Goal: Task Accomplishment & Management: Manage account settings

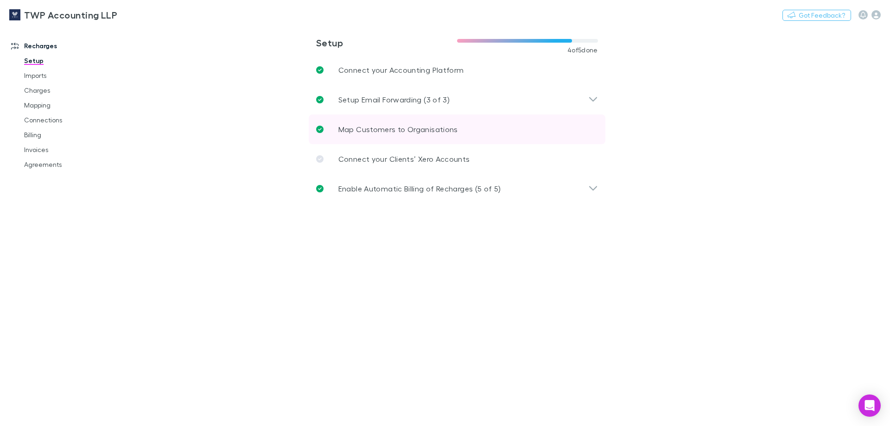
click at [406, 130] on p "Map Customers to Organisations" at bounding box center [398, 129] width 120 height 11
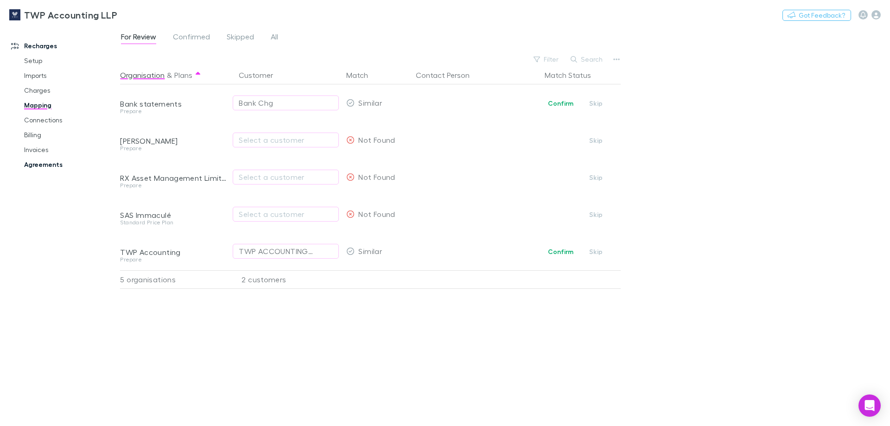
click at [37, 160] on link "Agreements" at bounding box center [70, 164] width 110 height 15
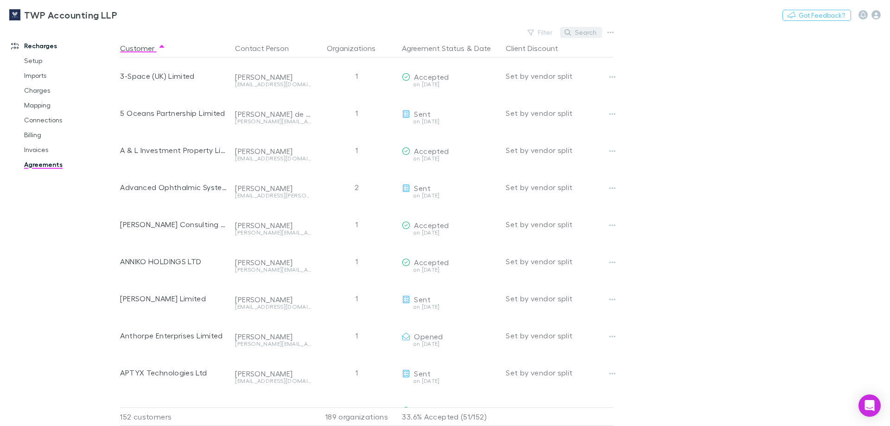
click at [583, 32] on button "Search" at bounding box center [581, 32] width 42 height 11
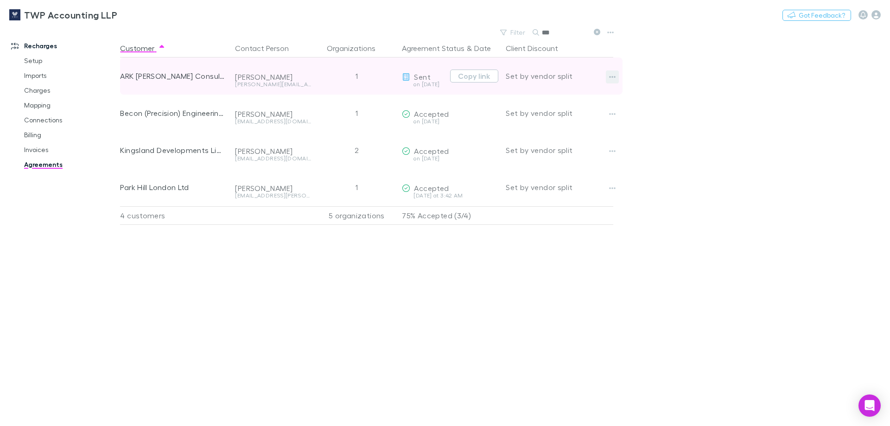
type input "***"
click at [609, 77] on icon "button" at bounding box center [612, 76] width 6 height 7
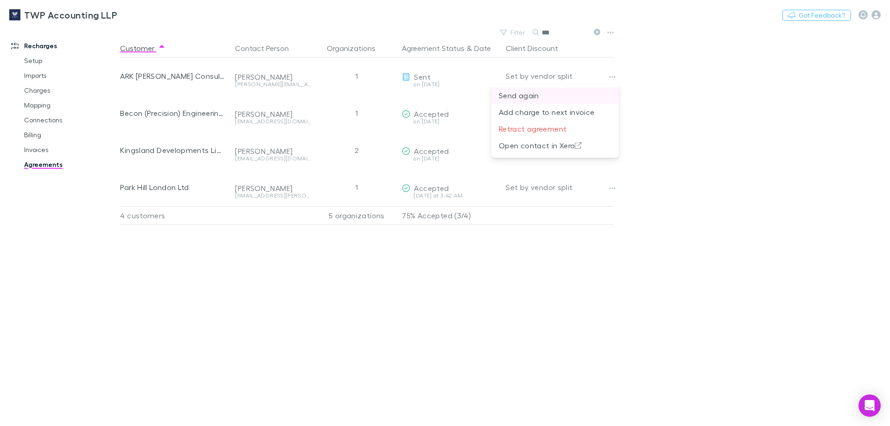
click at [547, 98] on p "Send again" at bounding box center [555, 95] width 113 height 11
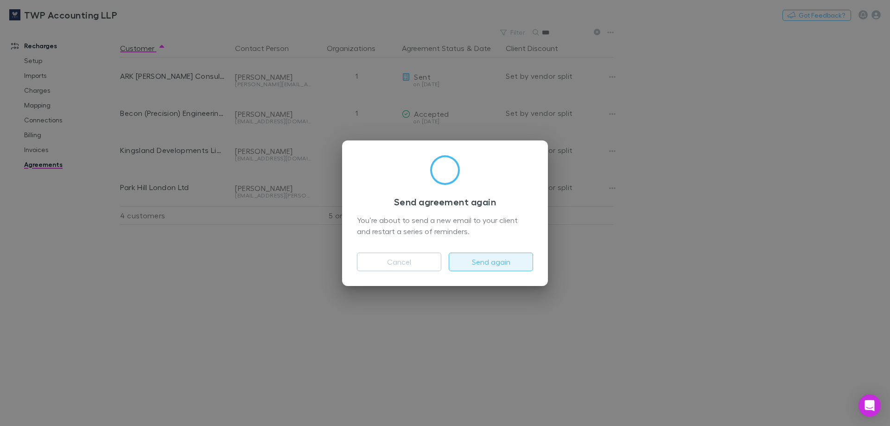
click at [498, 260] on button "Send again" at bounding box center [491, 262] width 84 height 19
